Goal: Transaction & Acquisition: Obtain resource

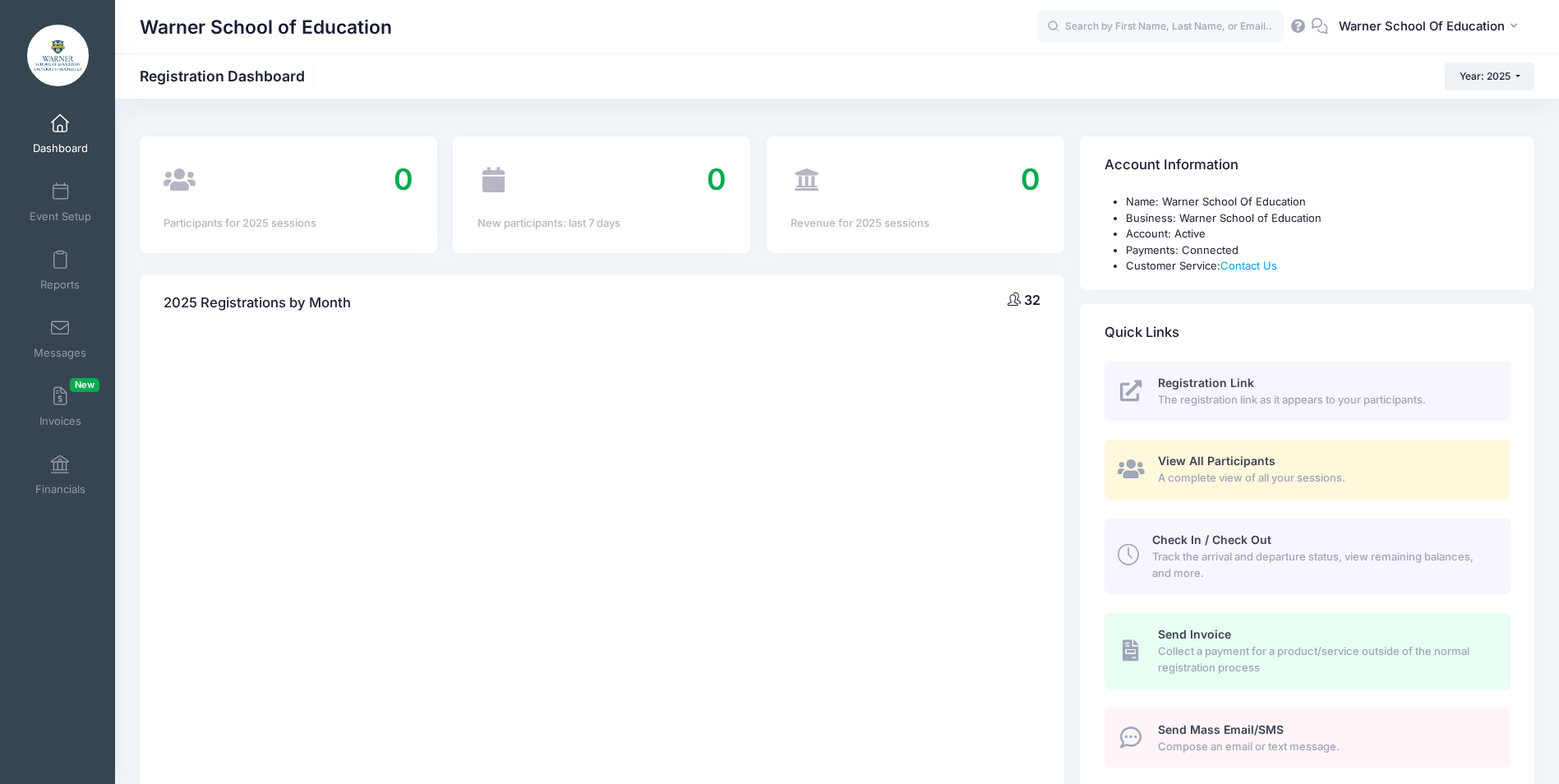
select select
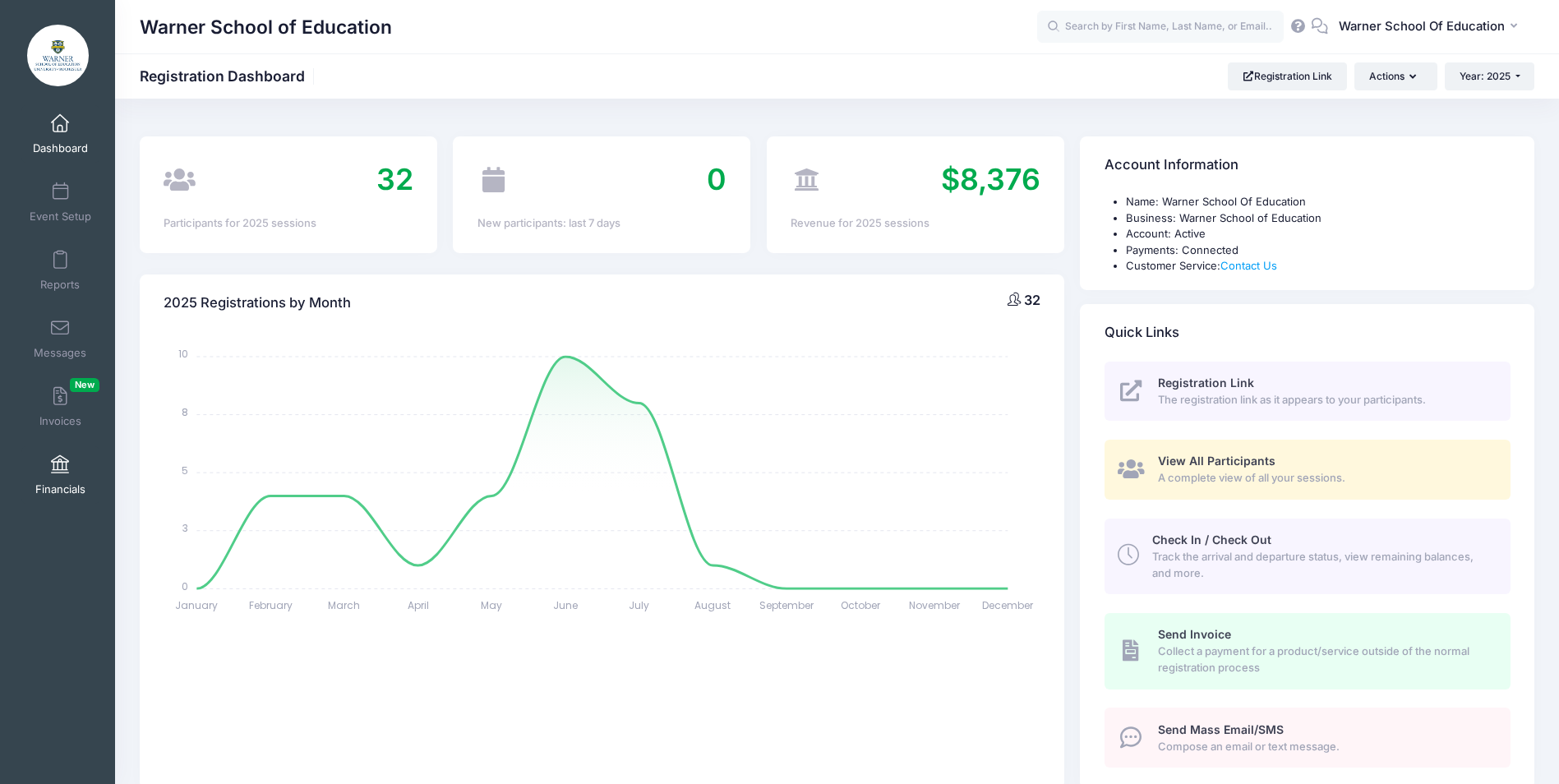
click at [60, 483] on span "Financials" at bounding box center [61, 490] width 50 height 14
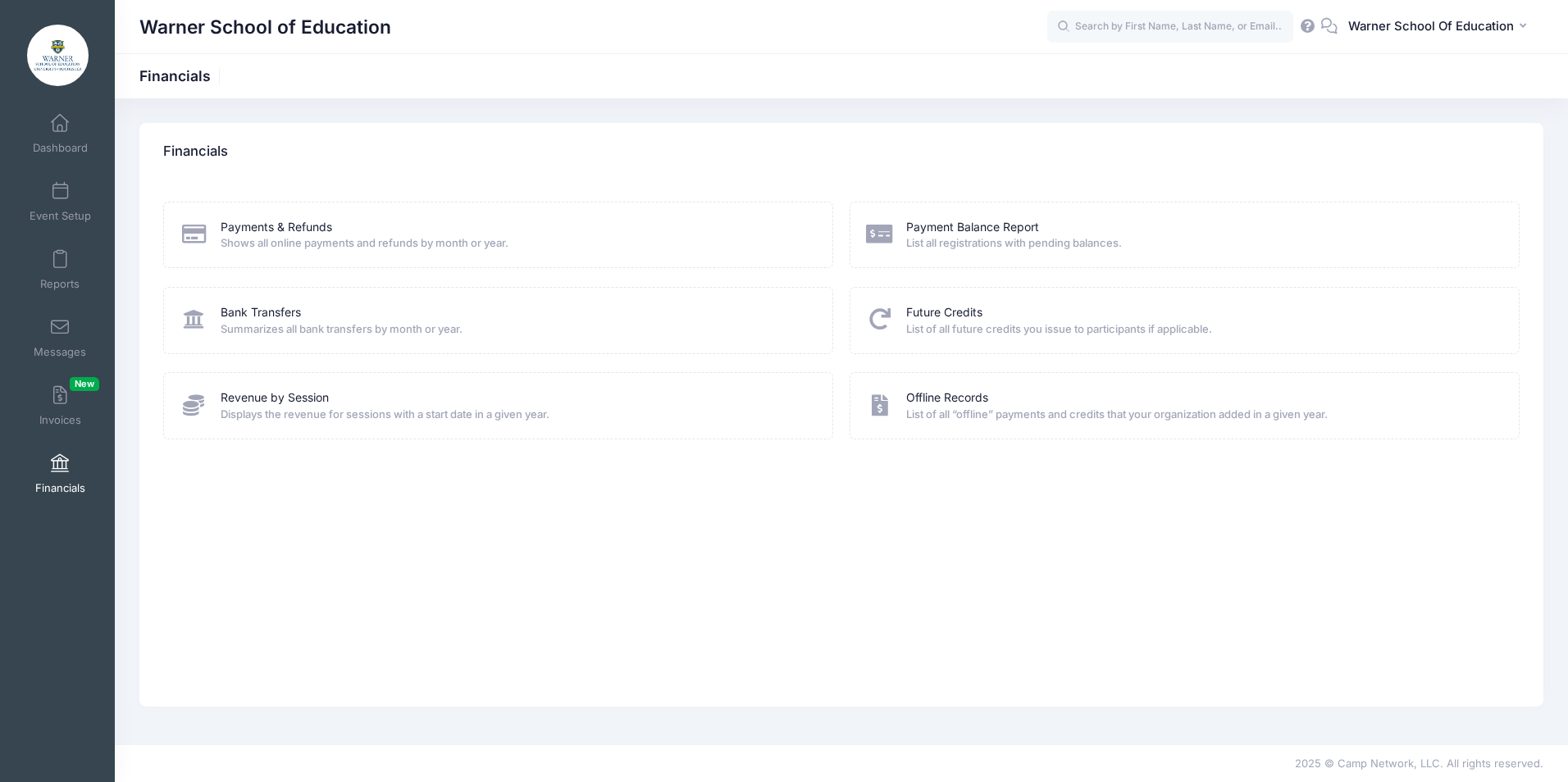
click at [269, 246] on span "Shows all online payments and refunds by month or year." at bounding box center [516, 243] width 591 height 16
click at [265, 230] on link "Payments & Refunds" at bounding box center [276, 228] width 112 height 17
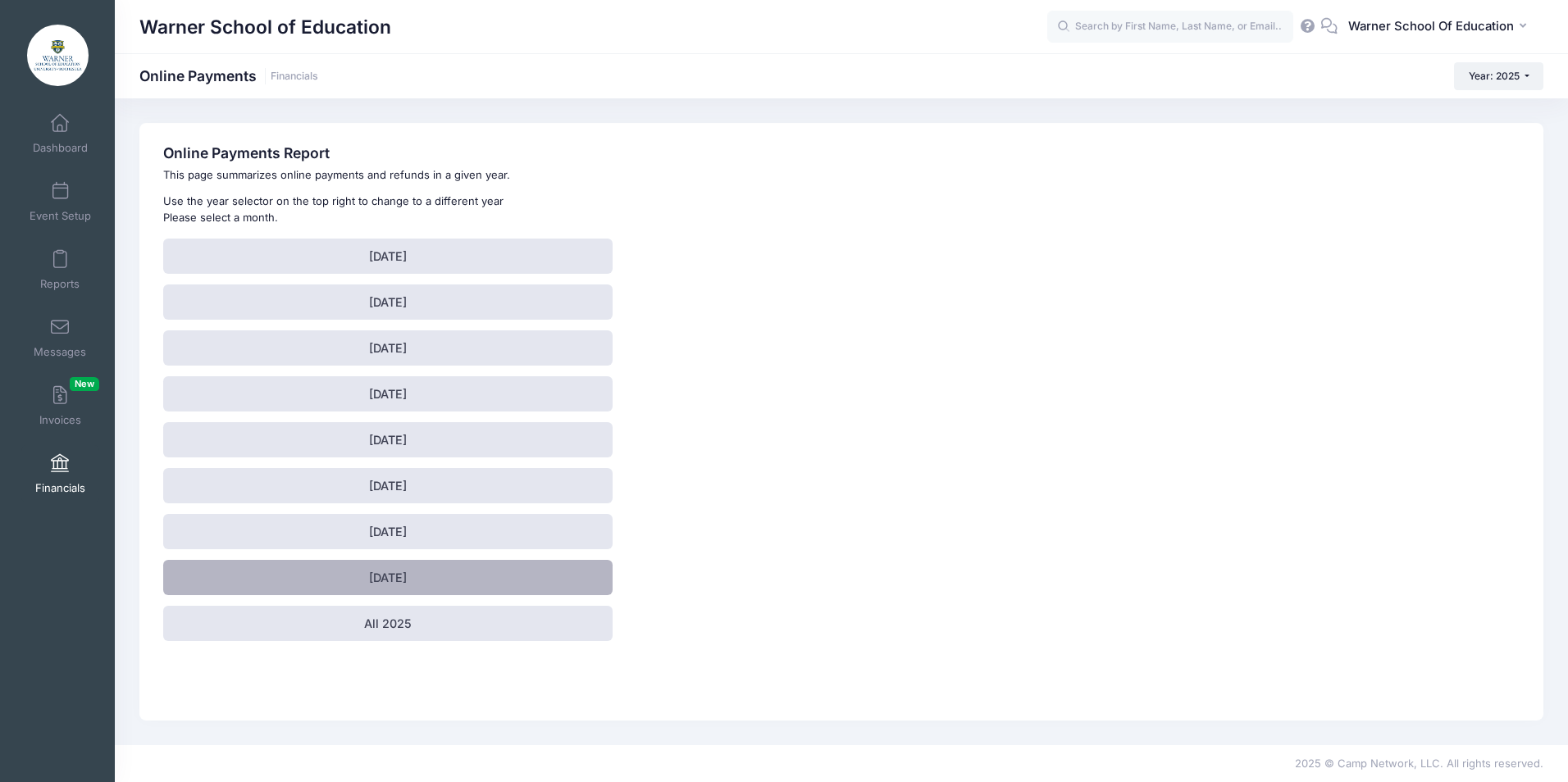
click at [434, 581] on link "August 2025" at bounding box center [387, 577] width 450 height 36
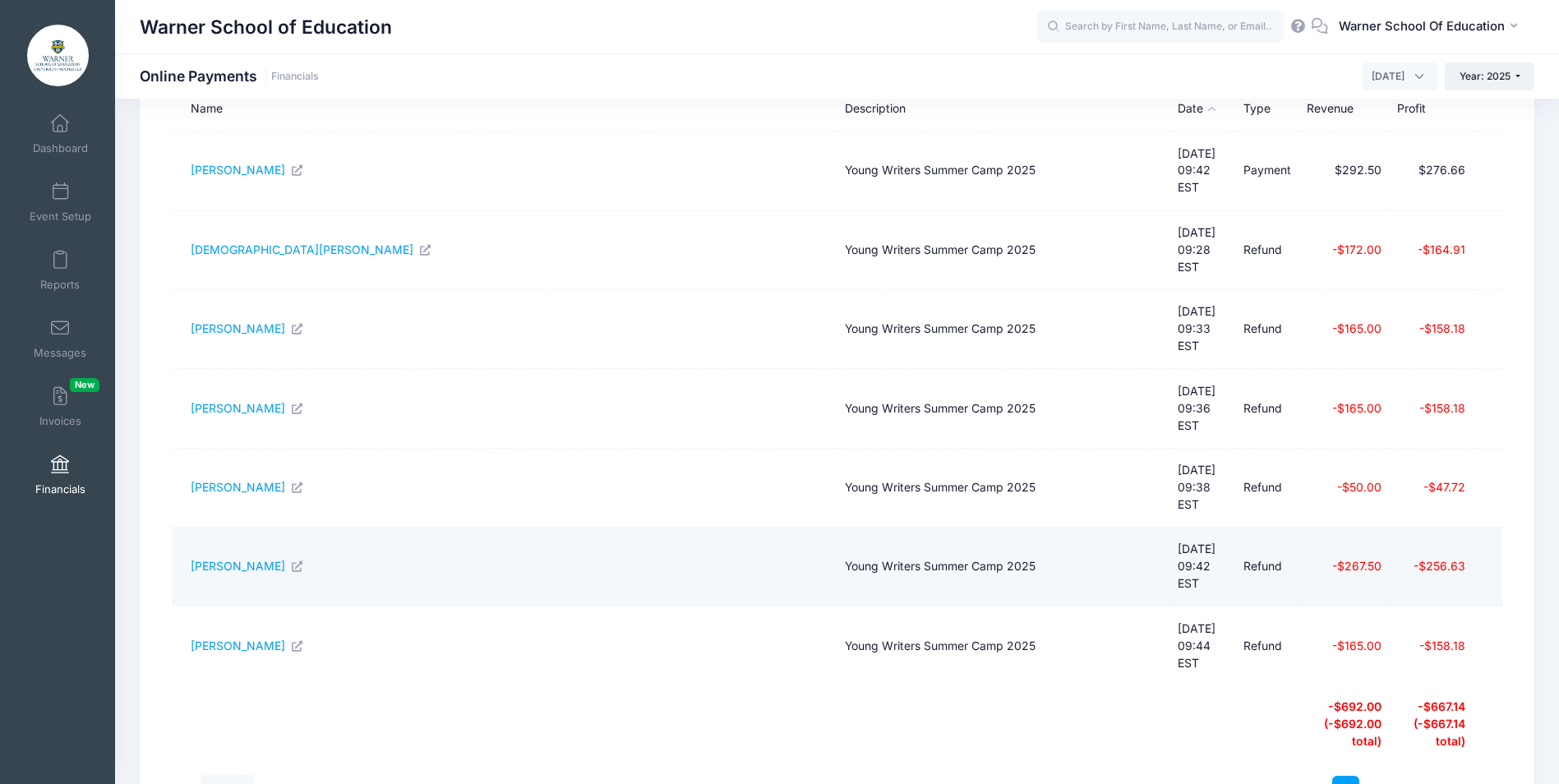
scroll to position [167, 0]
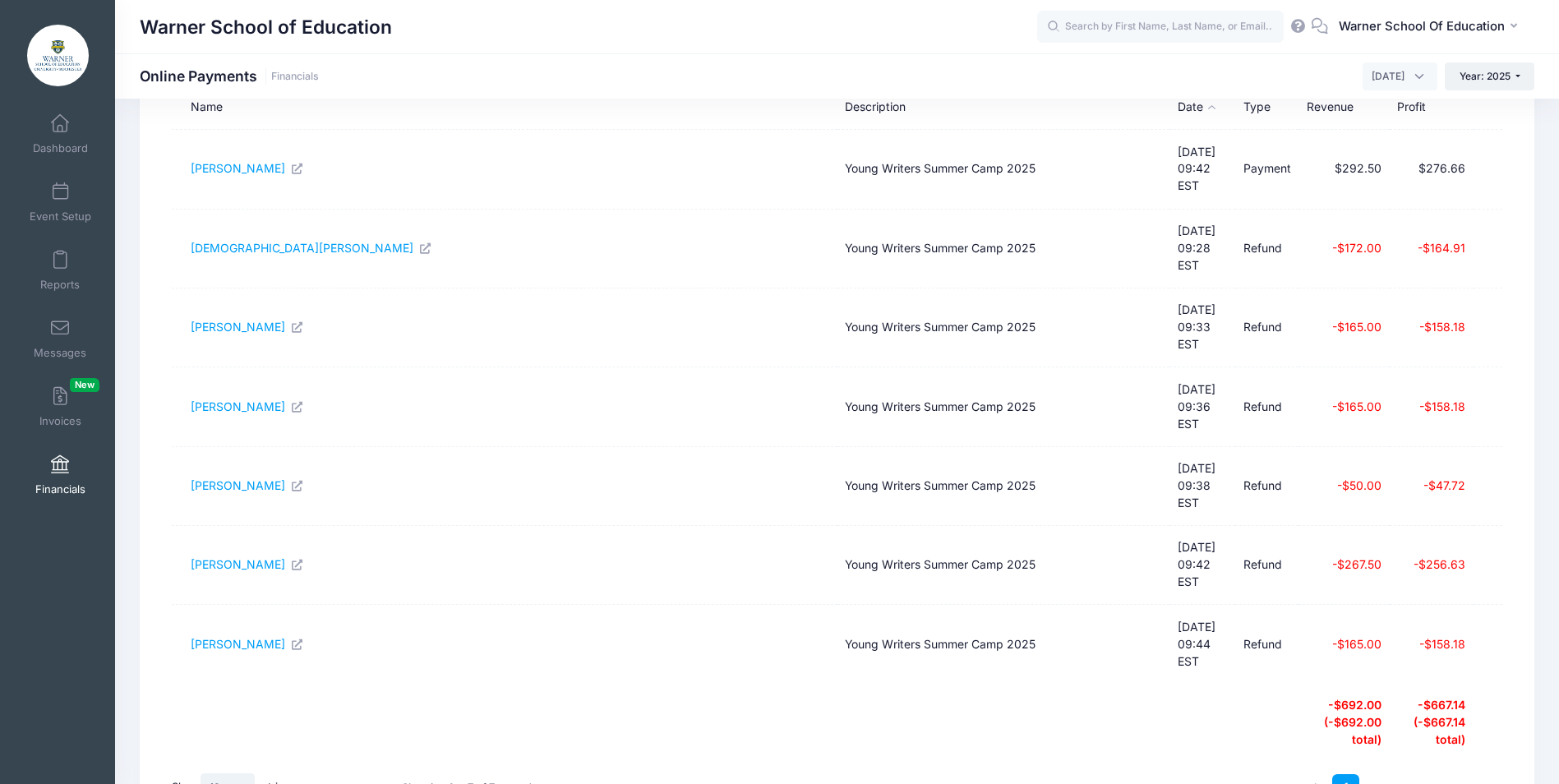
click at [243, 774] on select "All 10 25 50" at bounding box center [228, 787] width 54 height 28
select select "25"
click at [203, 774] on select "All 10 25 50" at bounding box center [228, 787] width 54 height 28
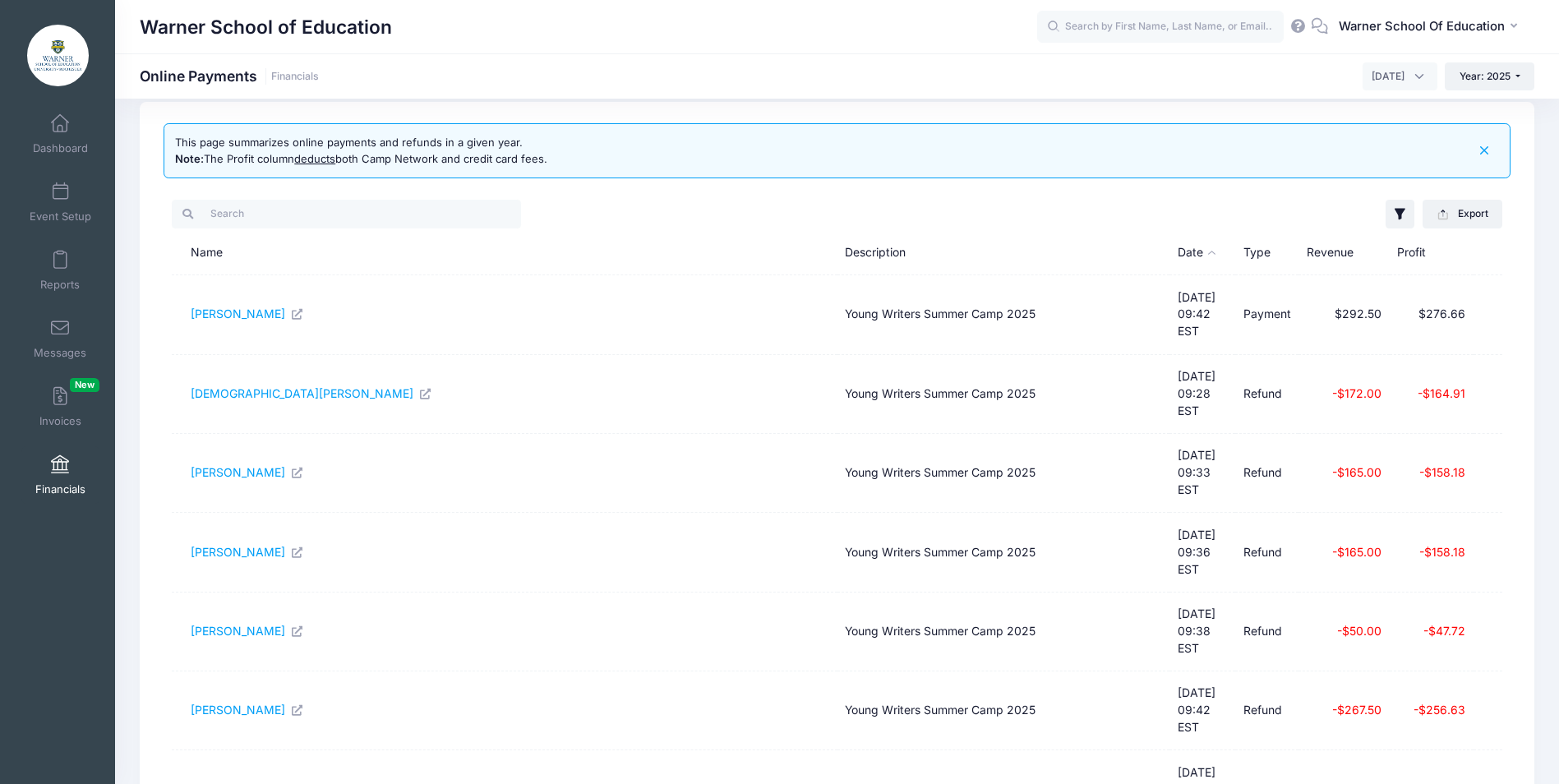
scroll to position [3, 0]
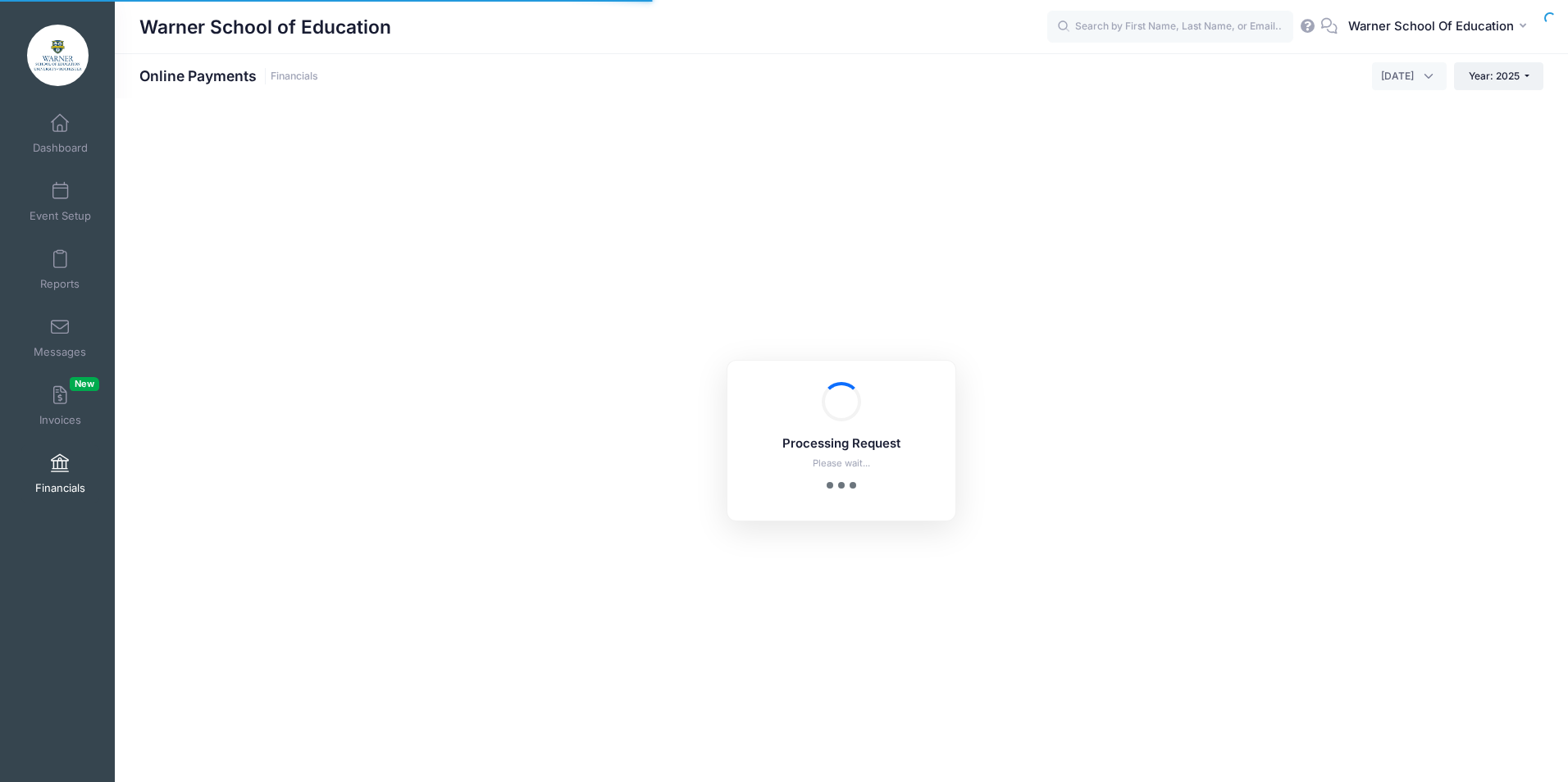
select select "10"
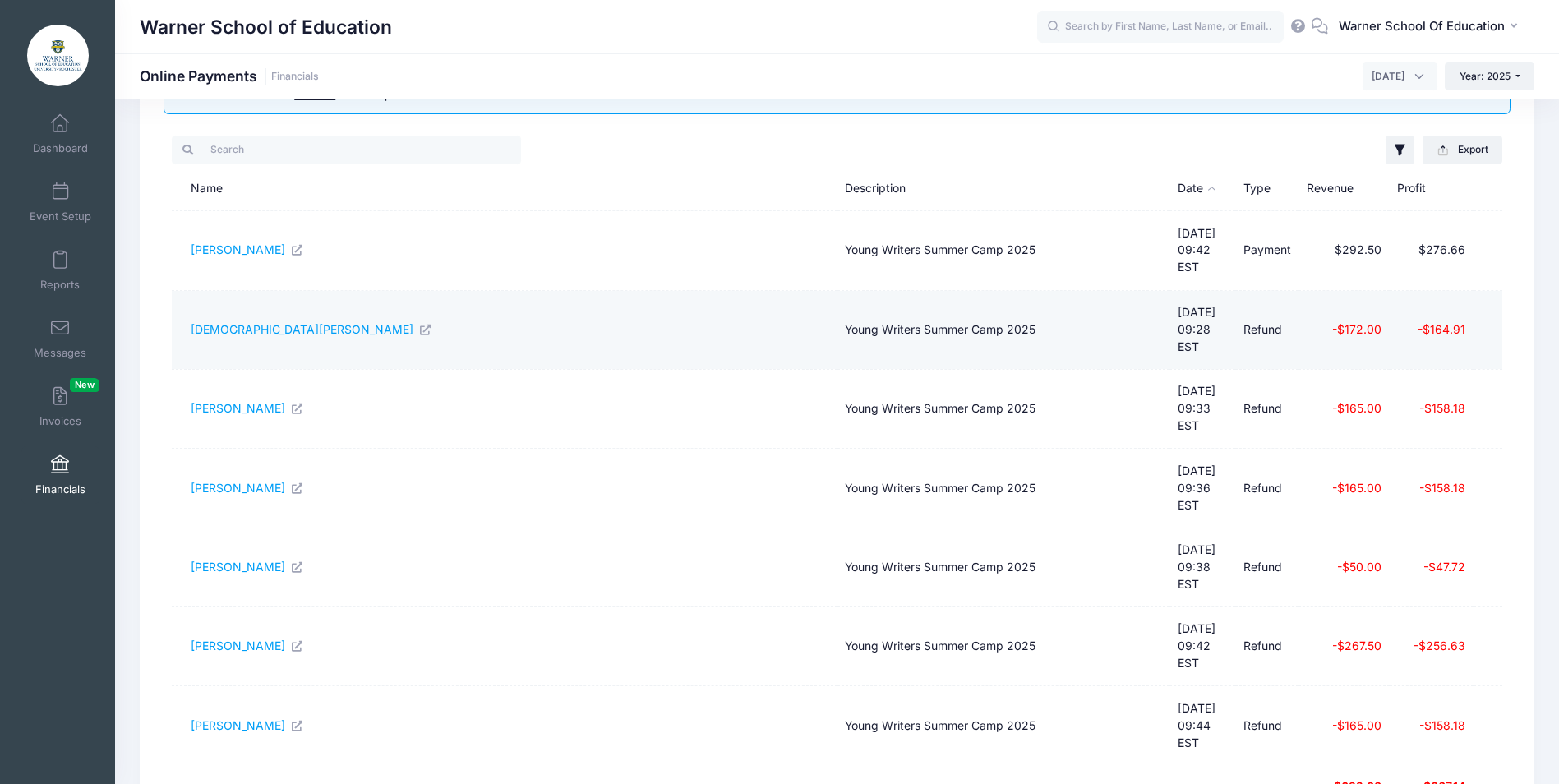
scroll to position [84, 0]
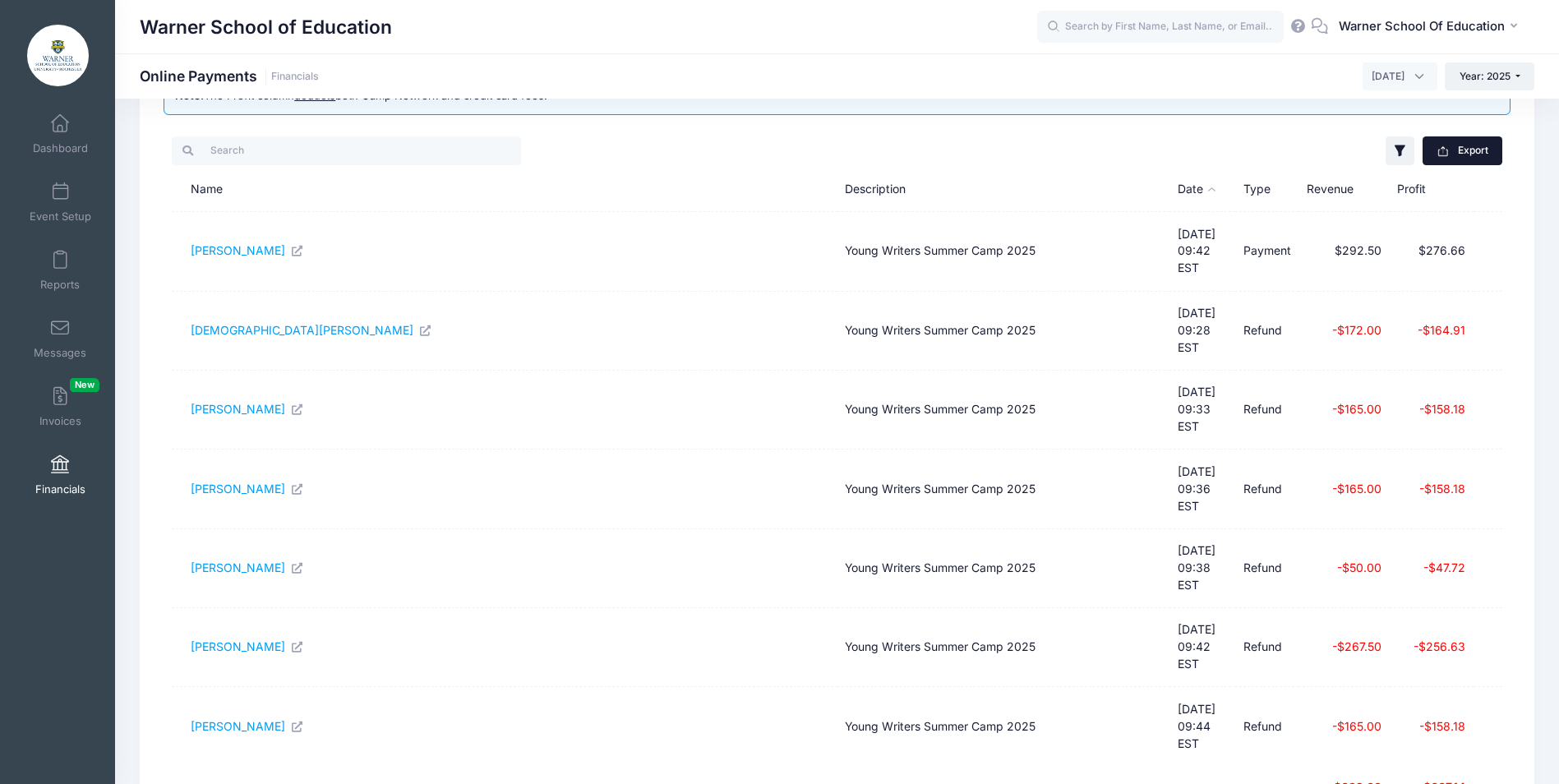
click at [1469, 156] on button "Export" at bounding box center [1463, 150] width 80 height 28
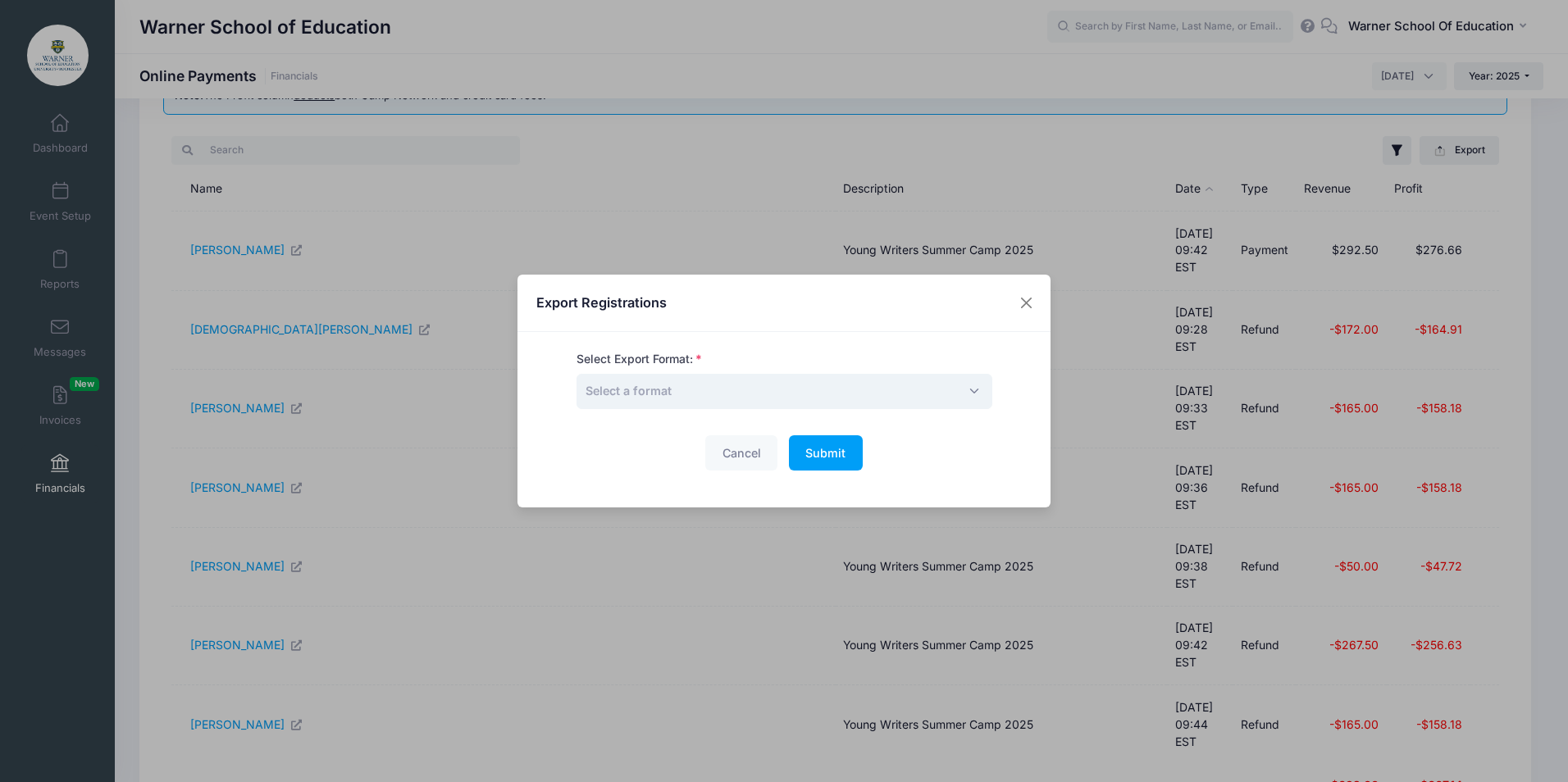
click at [771, 387] on span "Select a format" at bounding box center [784, 391] width 416 height 36
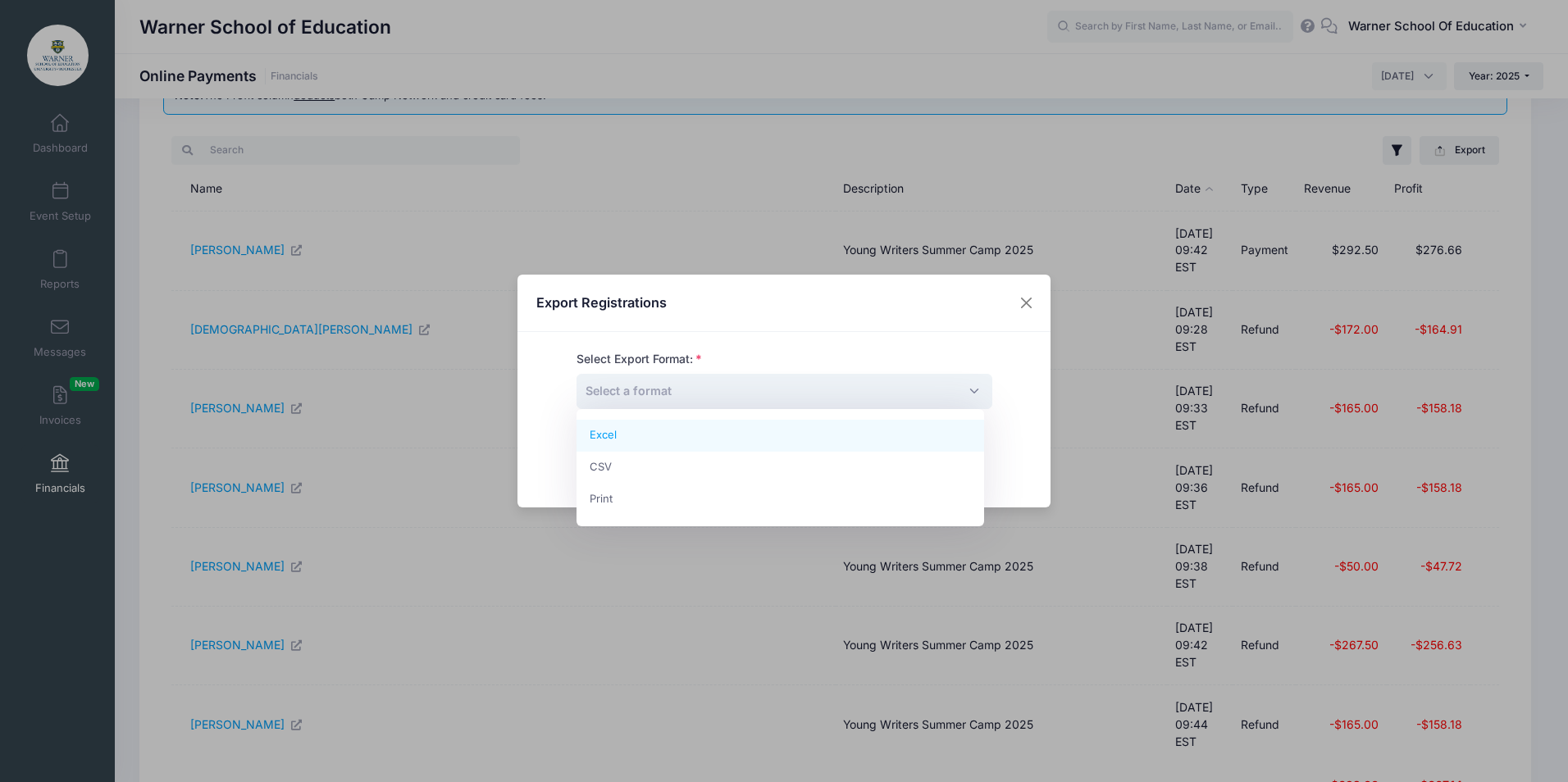
select select "excel"
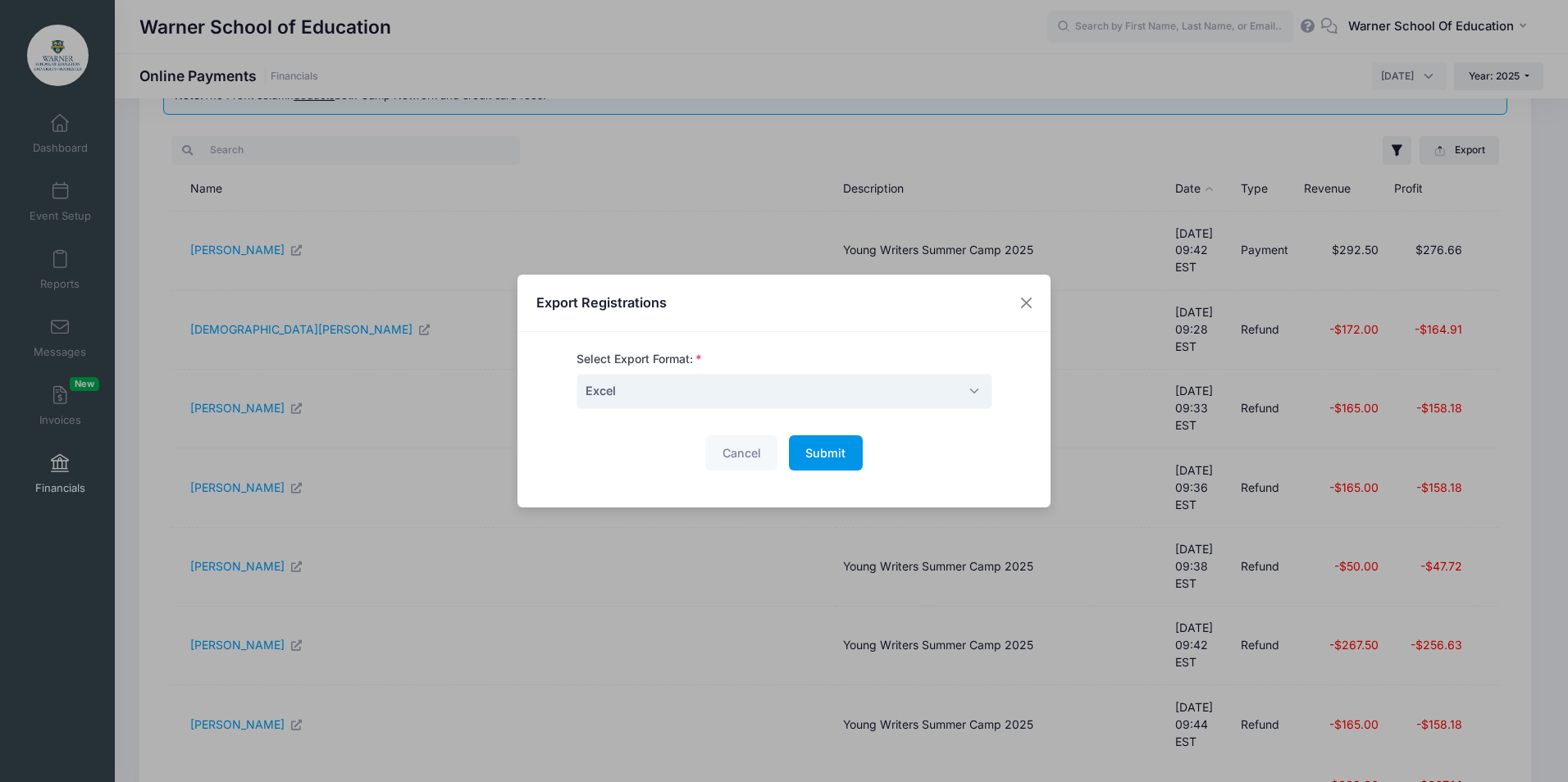
click at [826, 449] on span "Submit" at bounding box center [825, 453] width 40 height 14
